Goal: Entertainment & Leisure: Consume media (video, audio)

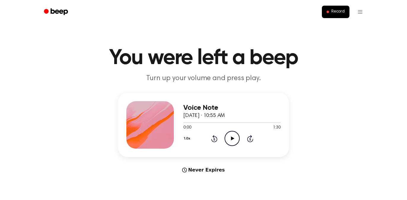
click at [230, 137] on icon "Play Audio" at bounding box center [231, 138] width 15 height 15
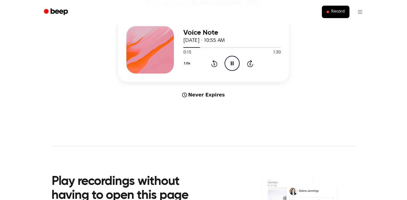
scroll to position [90, 0]
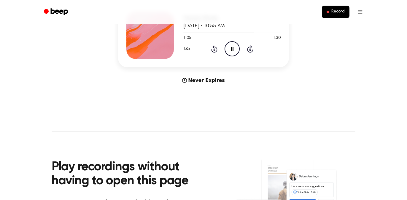
click at [202, 24] on span "[DATE] · 10:55 AM" at bounding box center [203, 25] width 41 height 5
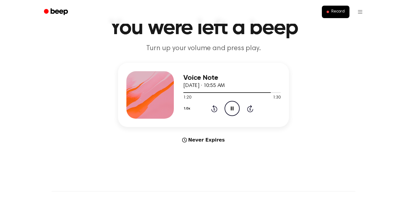
scroll to position [30, 0]
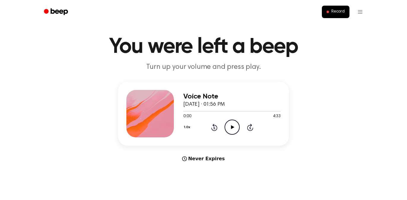
scroll to position [13, 0]
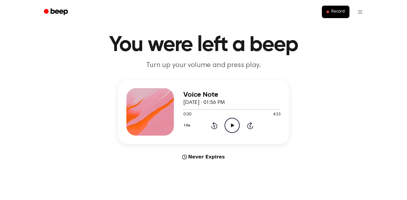
click at [233, 125] on icon at bounding box center [232, 125] width 3 height 4
